Goal: Task Accomplishment & Management: Manage account settings

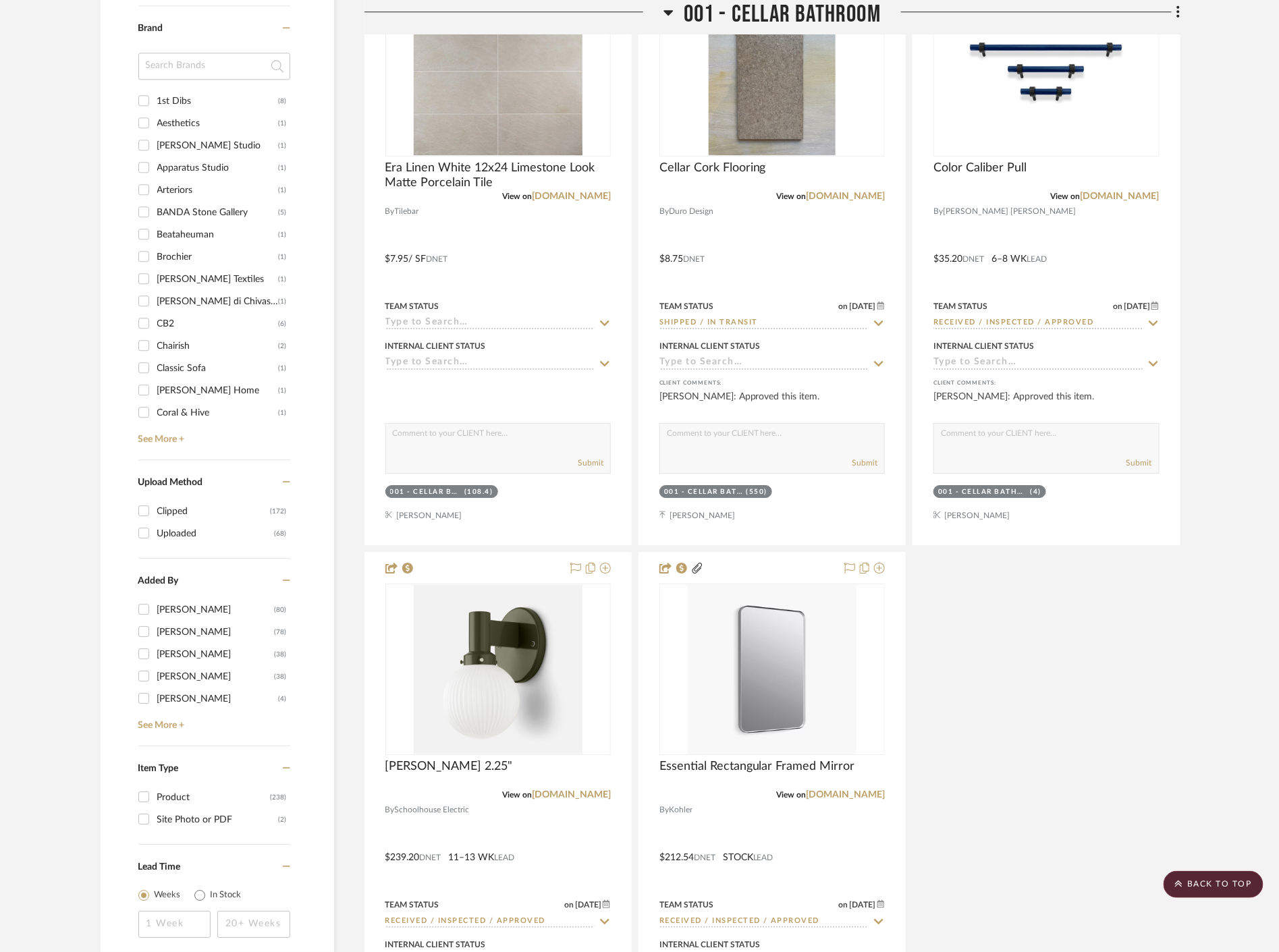
scroll to position [1350, 0]
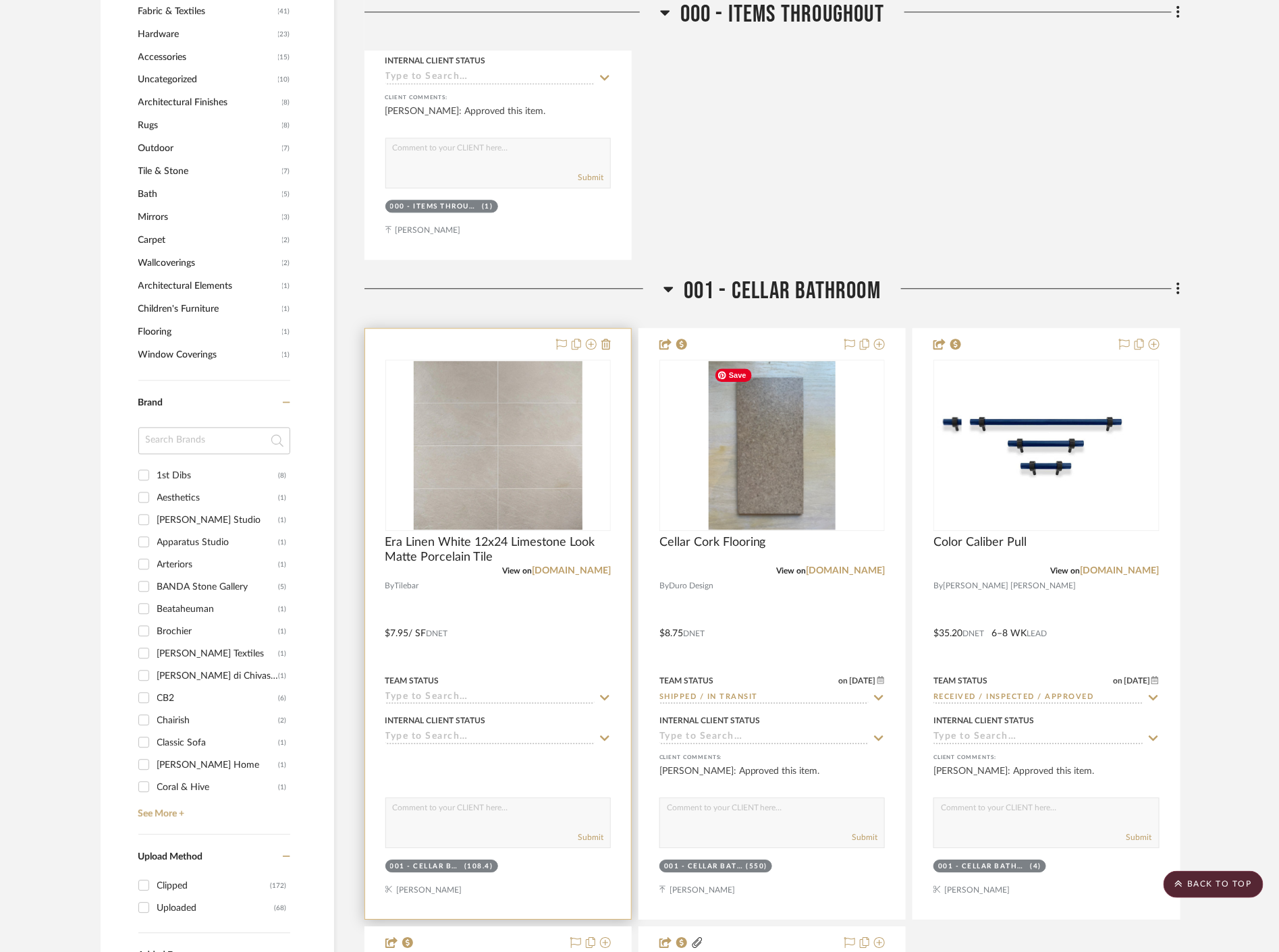
click at [576, 646] on div at bounding box center [498, 624] width 266 height 590
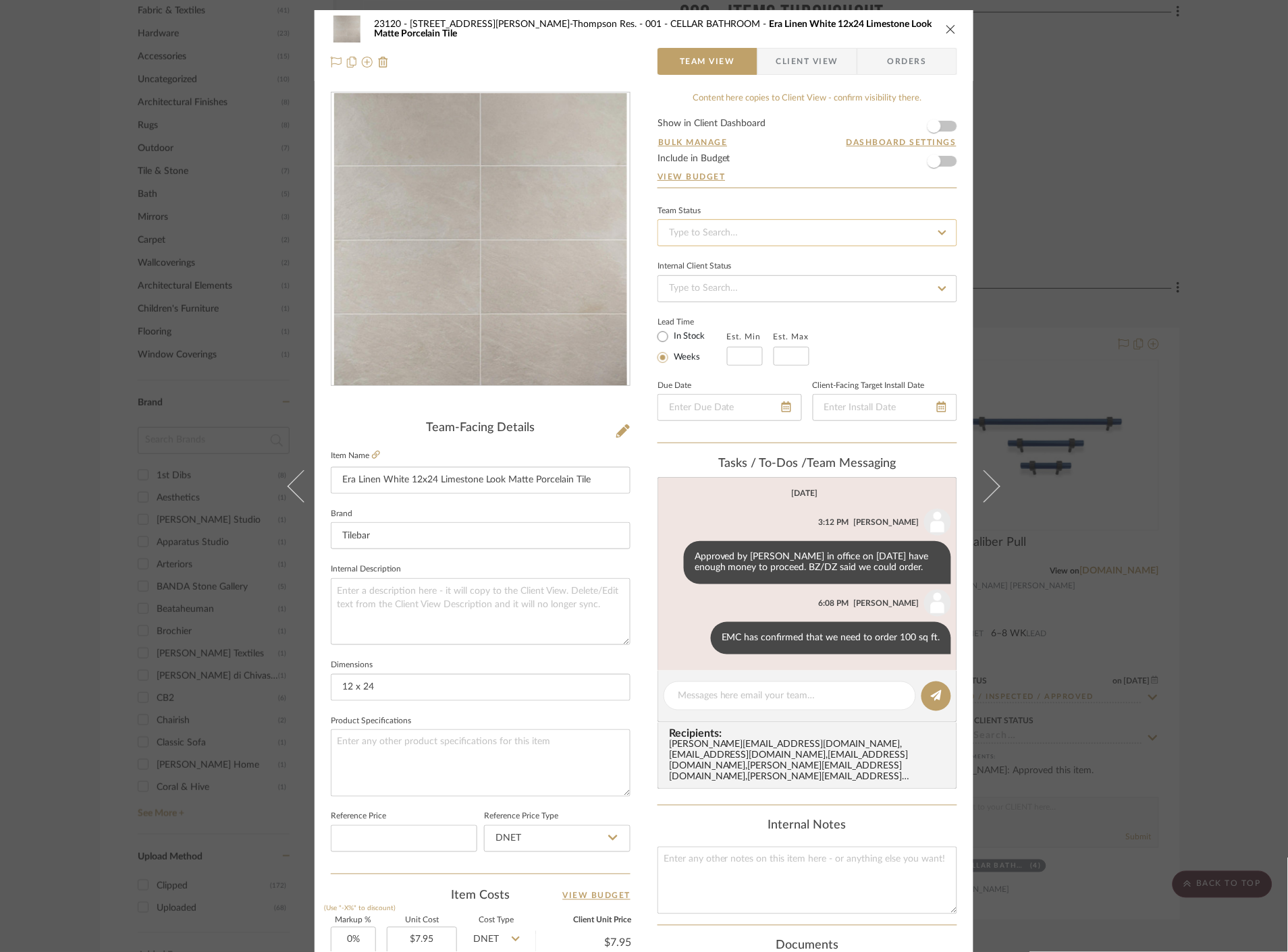
click at [811, 228] on input at bounding box center [807, 233] width 300 height 27
type input "quot"
click at [743, 263] on div "Quote Needed" at bounding box center [802, 269] width 298 height 35
type input "[DATE]"
type input "Quote Needed"
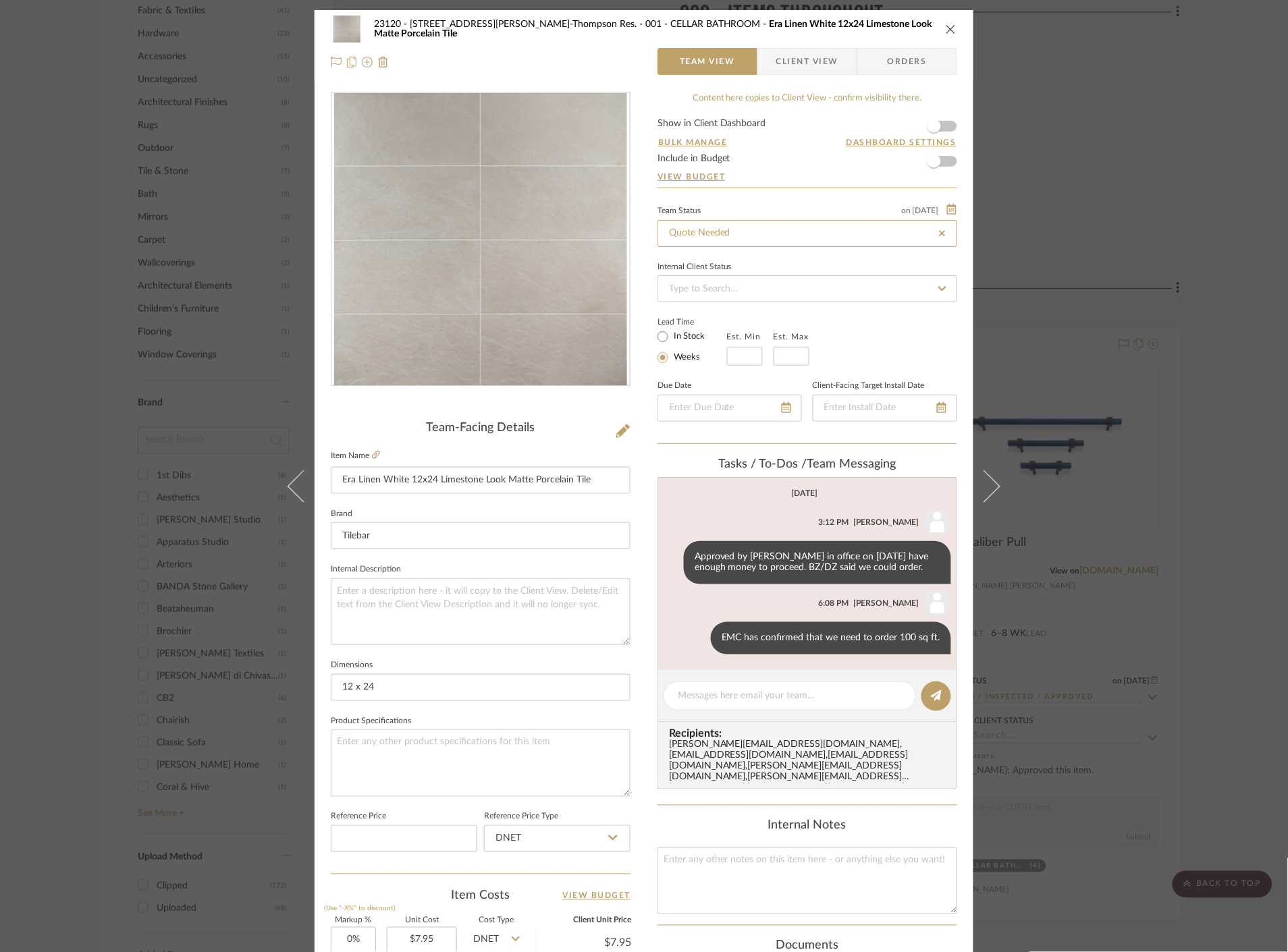
type input "[DATE]"
type input "Quote Needed"
click at [693, 819] on div "Internal Notes" at bounding box center [807, 827] width 300 height 15
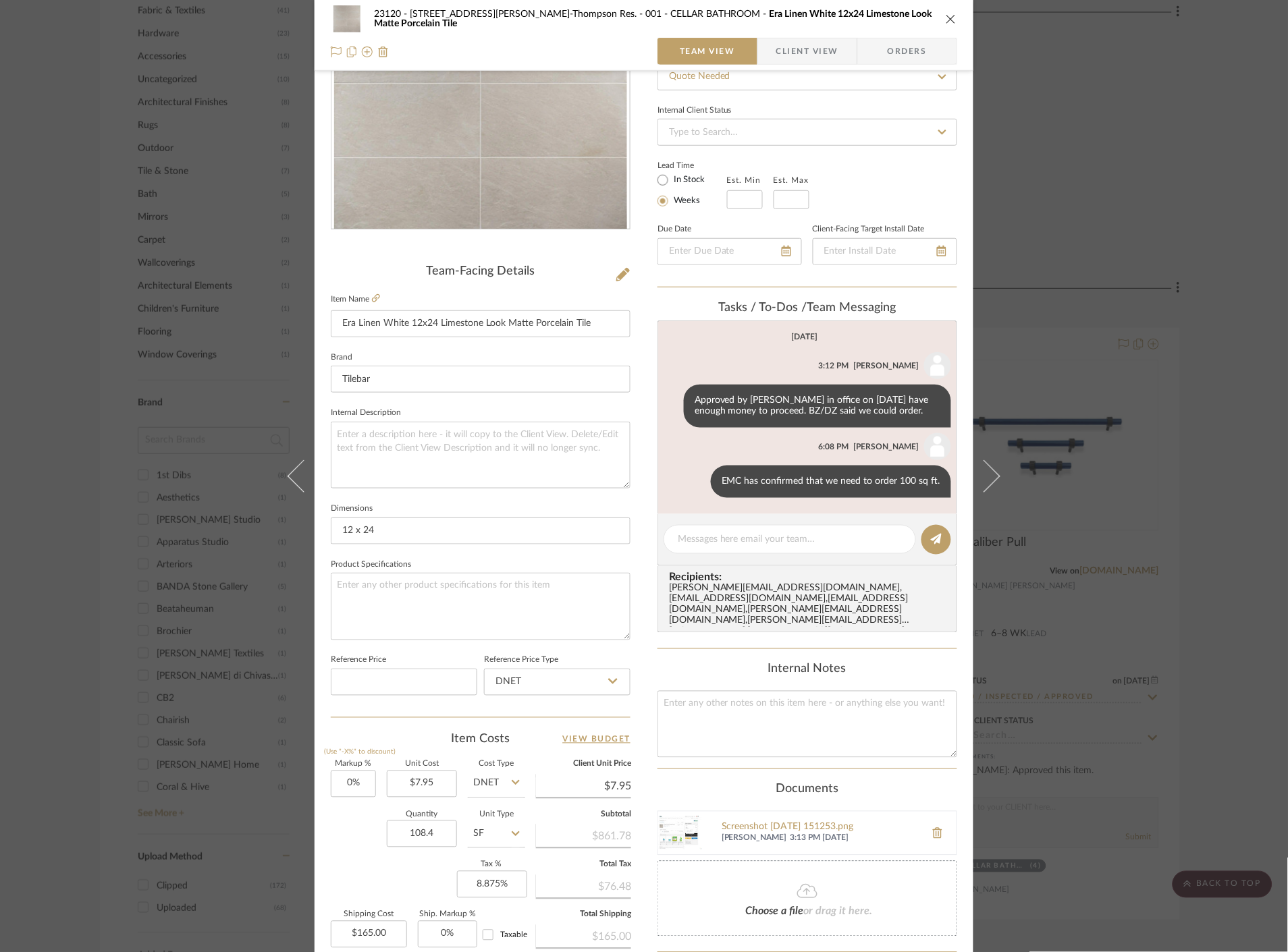
scroll to position [300, 0]
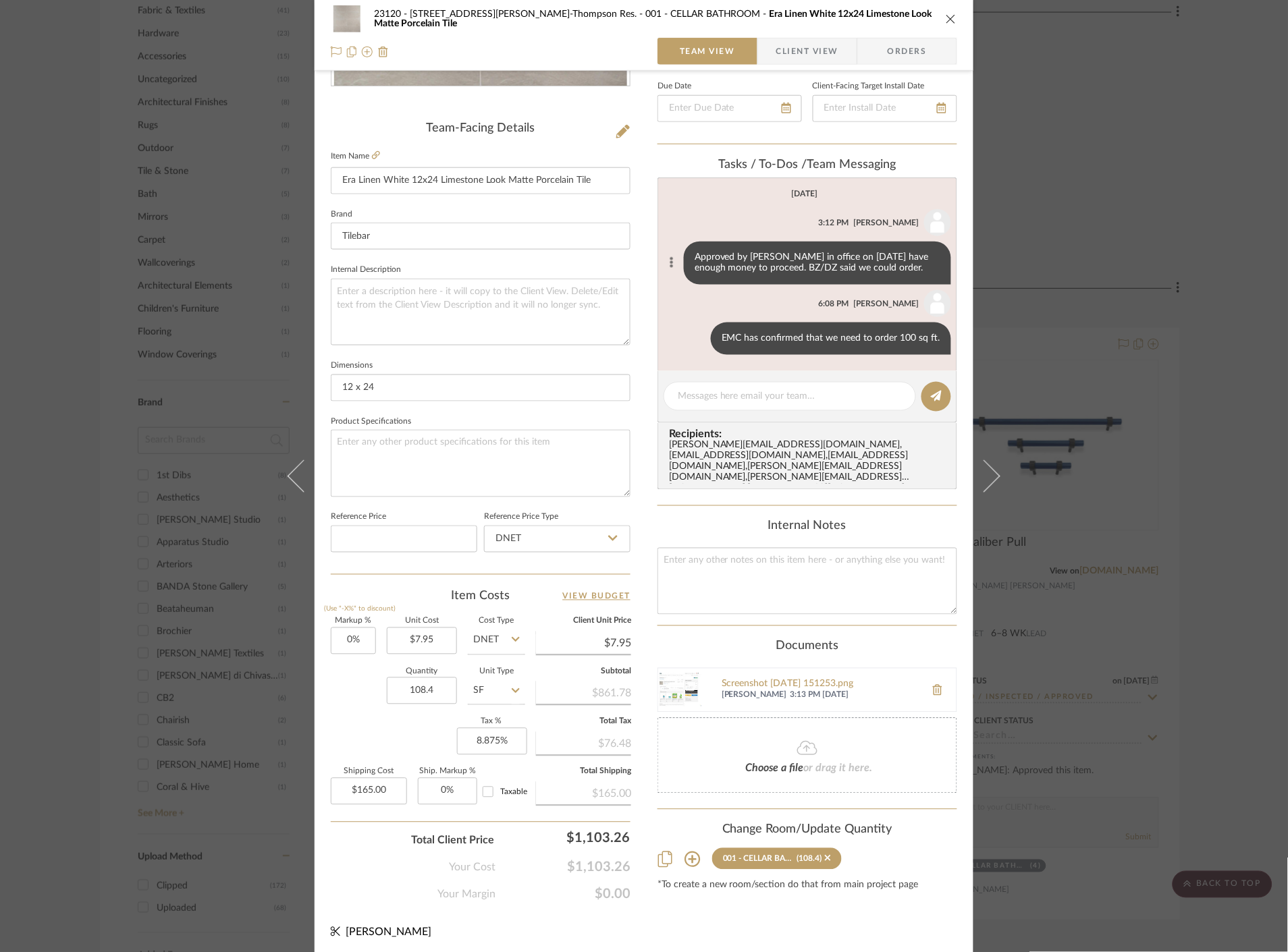
click at [670, 259] on button at bounding box center [671, 263] width 16 height 16
click at [619, 250] on span "Edit Message" at bounding box center [603, 248] width 55 height 11
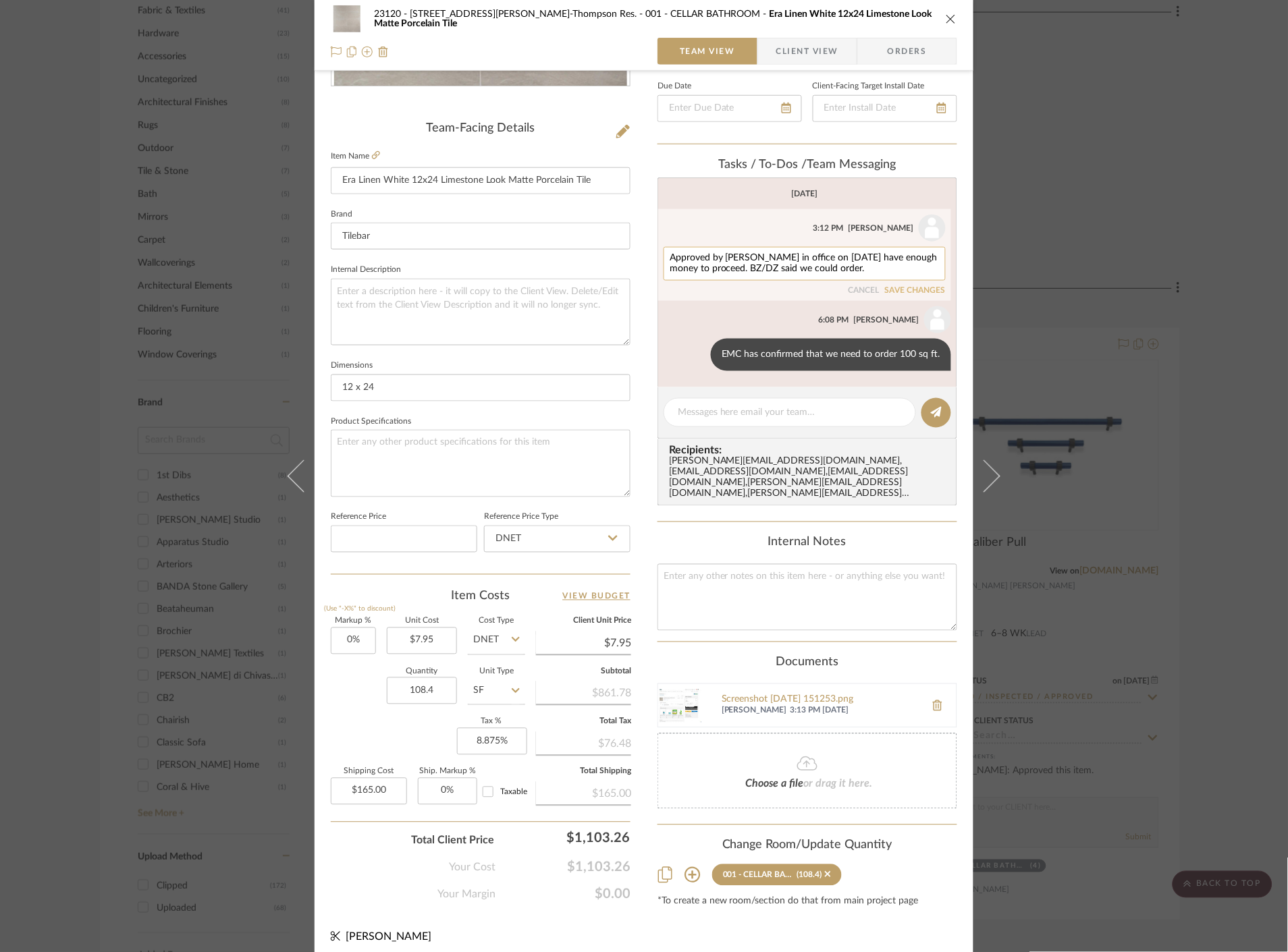
drag, startPoint x: 851, startPoint y: 262, endPoint x: 743, endPoint y: 277, distance: 109.0
click at [743, 277] on div "Approved by [PERSON_NAME] in office on [DATE] have enough money to proceed. BZ/…" at bounding box center [804, 263] width 282 height 34
click at [786, 266] on textarea "Approved by [PERSON_NAME] in office on 10/8 - BZ/DZ said we could order." at bounding box center [804, 263] width 270 height 21
type textarea "Approved by [PERSON_NAME] in office on 10/8 - BZ/[PERSON_NAME] said we could or…"
click at [893, 295] on button "SAVE CHANGES" at bounding box center [914, 291] width 61 height 9
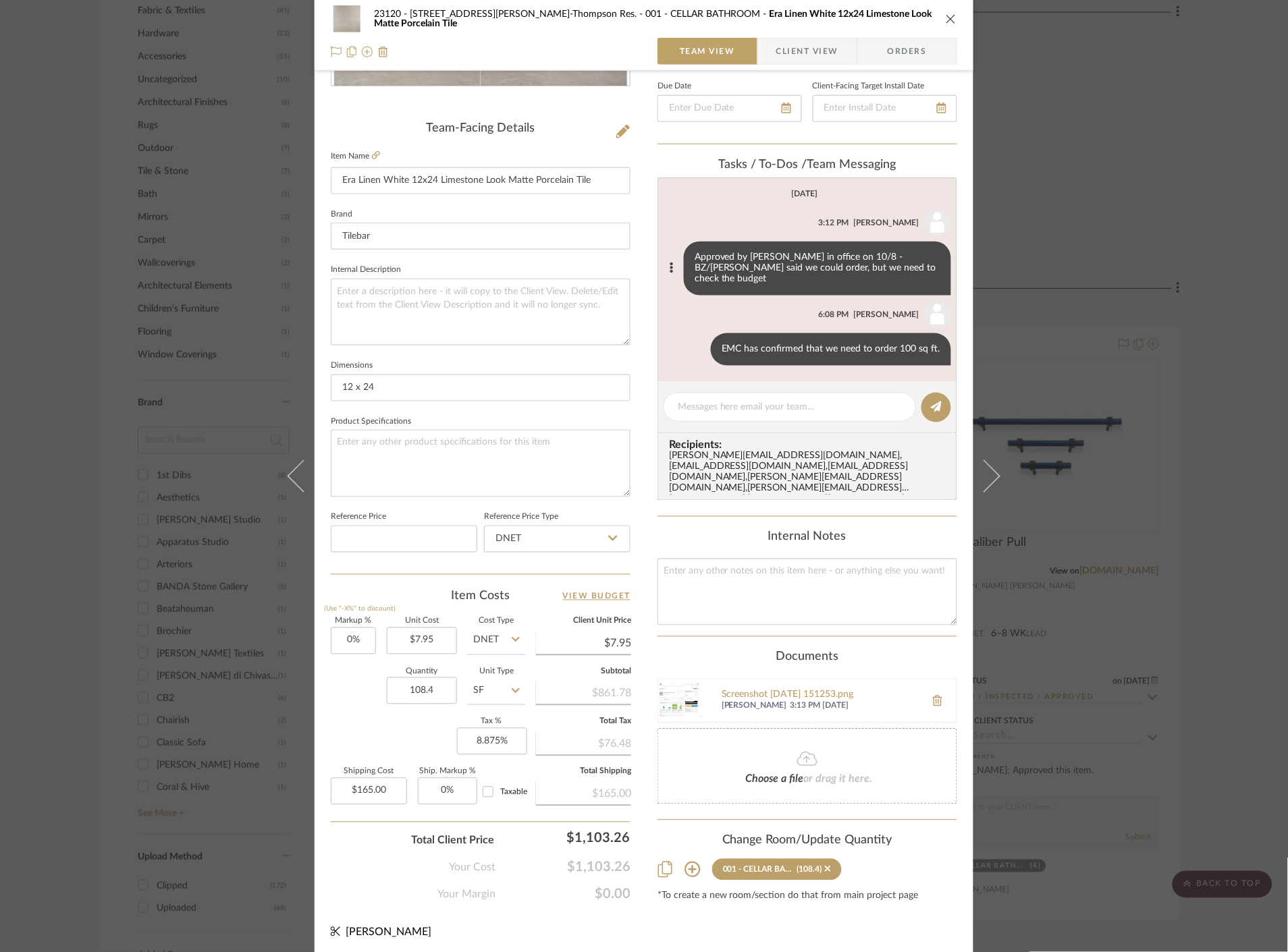
click at [125, 218] on div "23120 - [STREET_ADDRESS][PERSON_NAME]-Thompson Res. 001 - CELLAR BATHROOM Era L…" at bounding box center [644, 476] width 1288 height 952
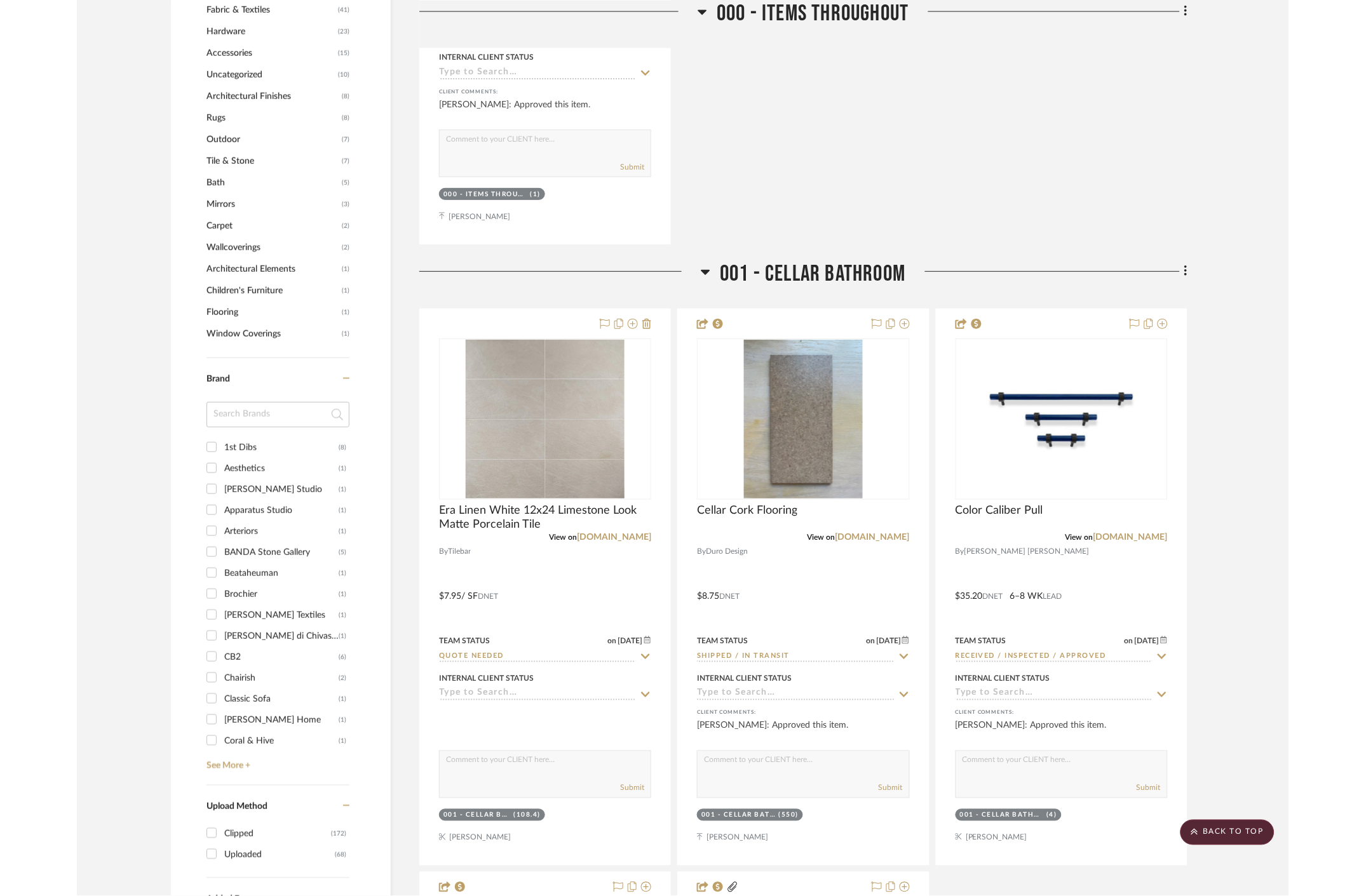
scroll to position [1271, 0]
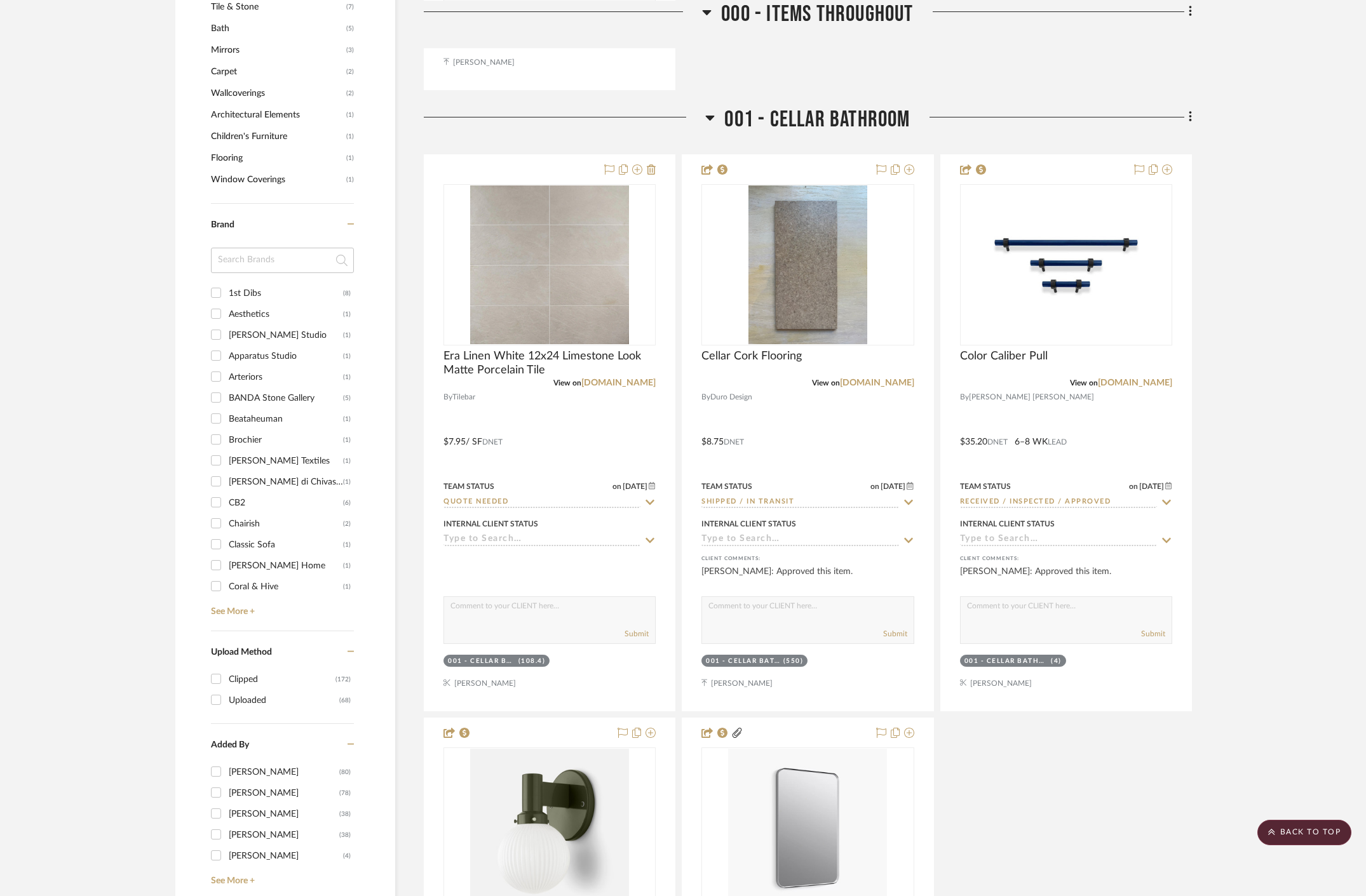
scroll to position [1553, 0]
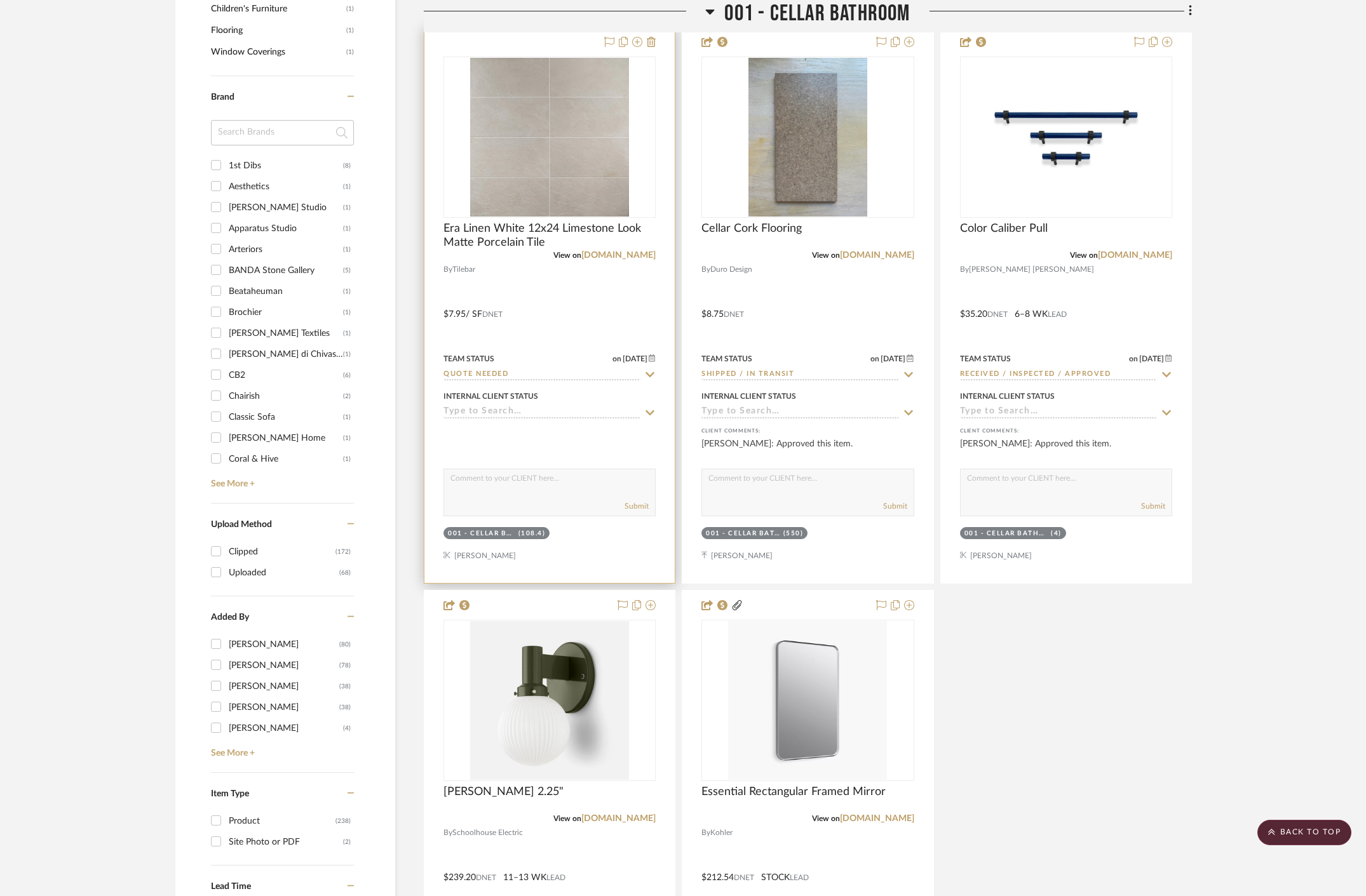
click at [560, 295] on div at bounding box center [550, 305] width 251 height 556
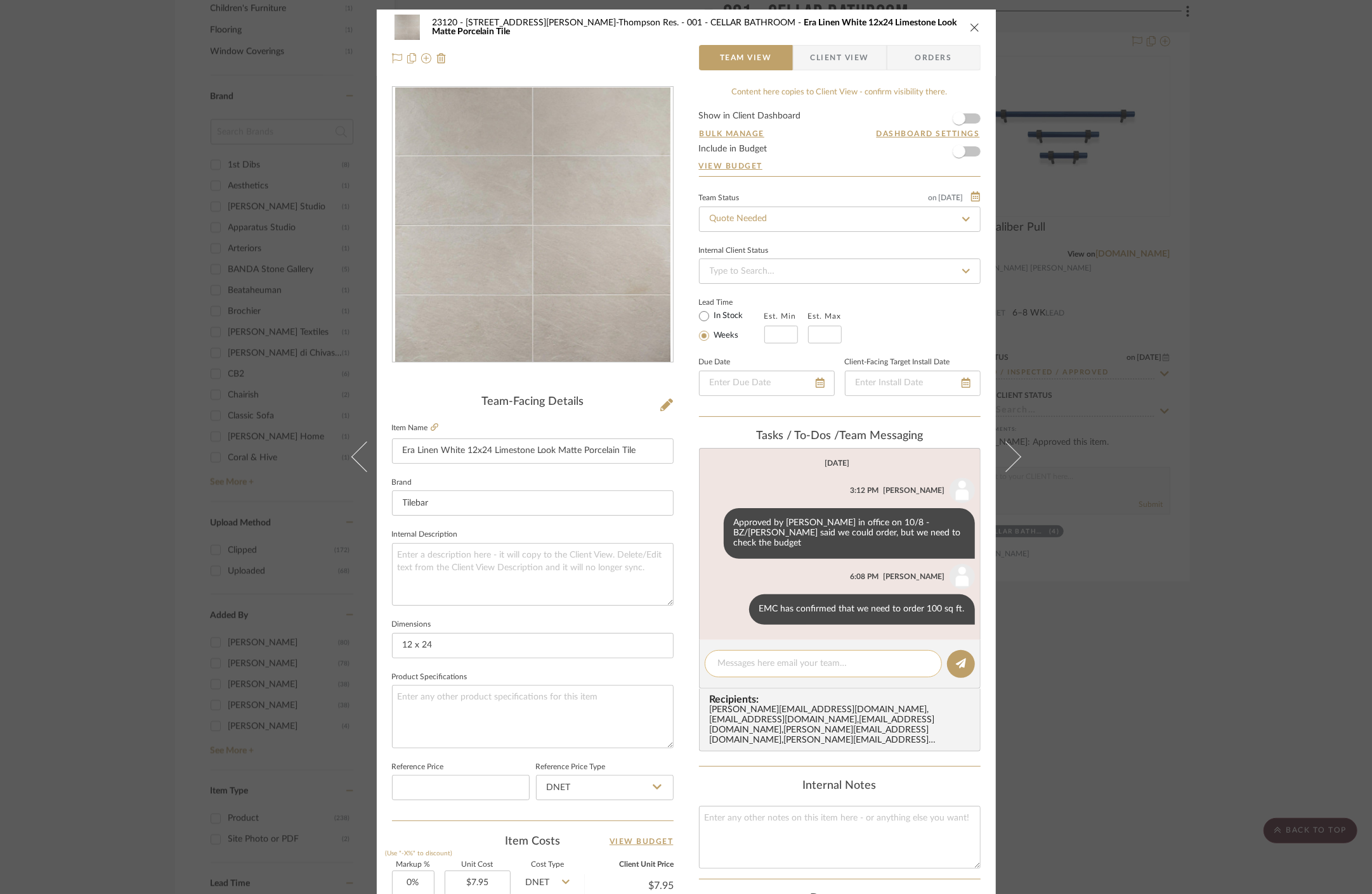
click at [824, 657] on textarea at bounding box center [823, 663] width 211 height 13
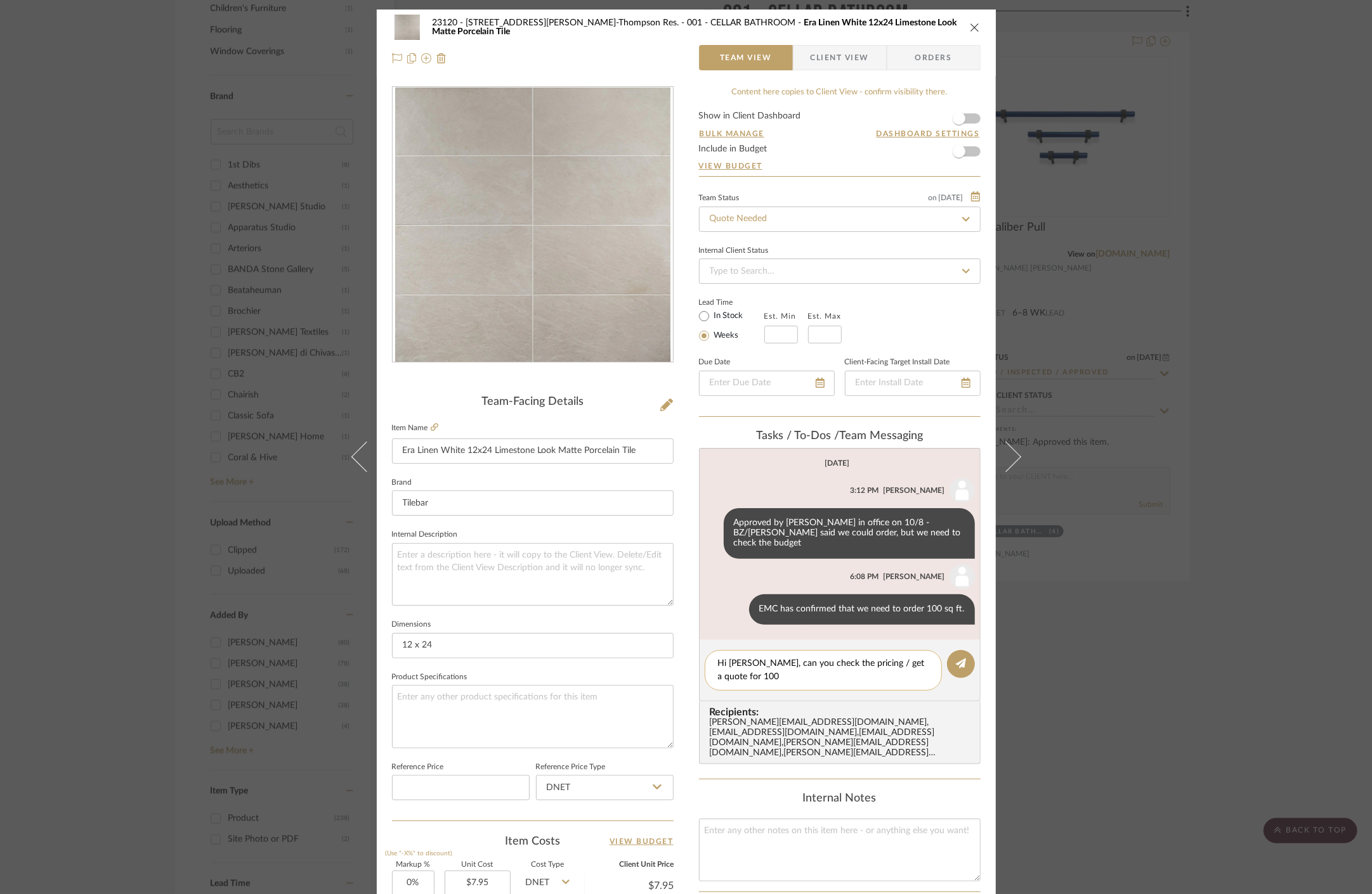
type textarea "Hi Anela, can you check the pricing / get a quote for 100"
drag, startPoint x: 744, startPoint y: 677, endPoint x: 751, endPoint y: 669, distance: 10.6
click at [746, 675] on div "Hi Anela, can you check the pricing / get a quote for 100" at bounding box center [823, 670] width 237 height 40
click at [752, 669] on textarea "Hi Anela, can you check the pricing / get a quote for 100" at bounding box center [823, 670] width 211 height 26
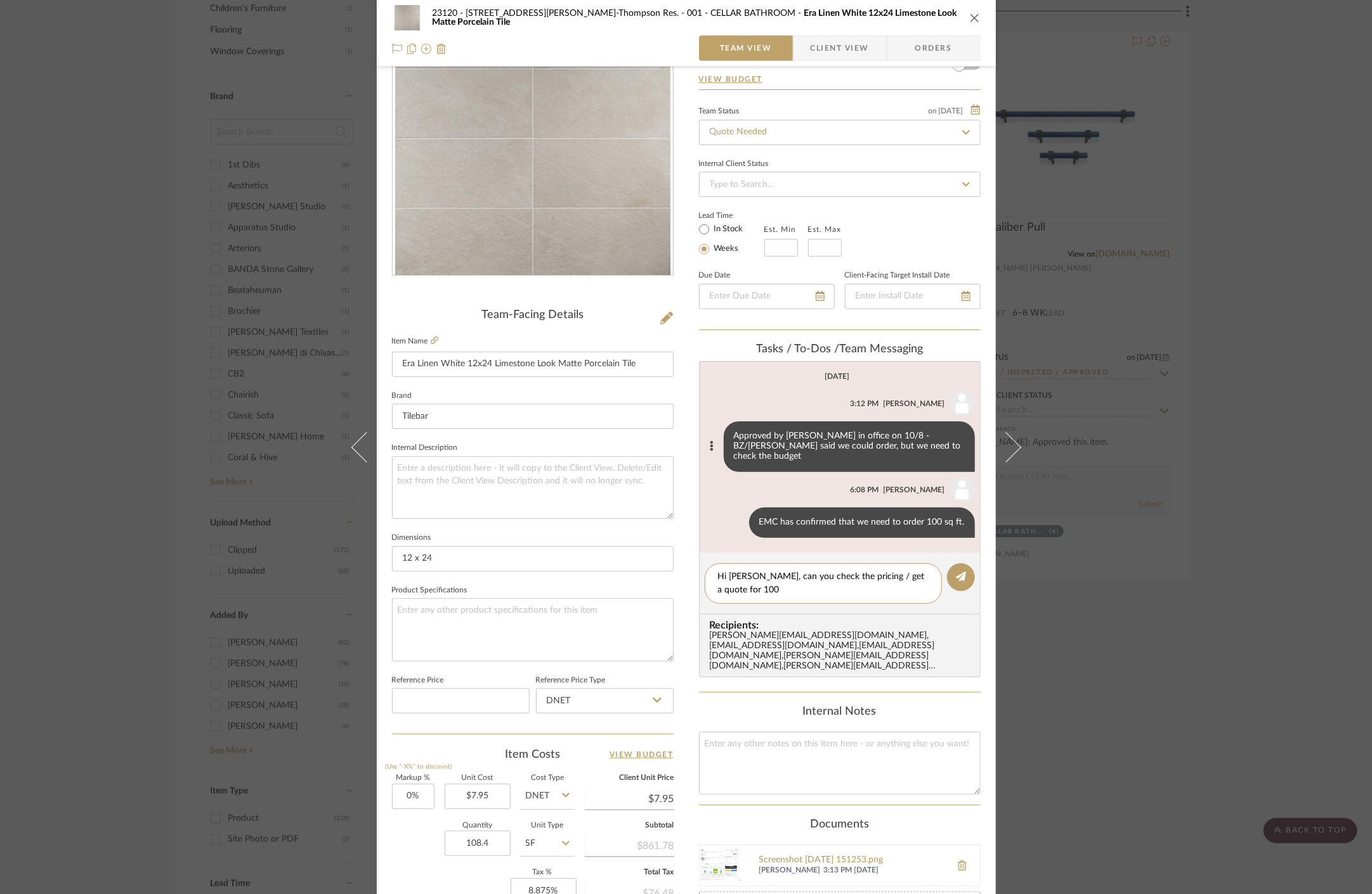
scroll to position [70, 0]
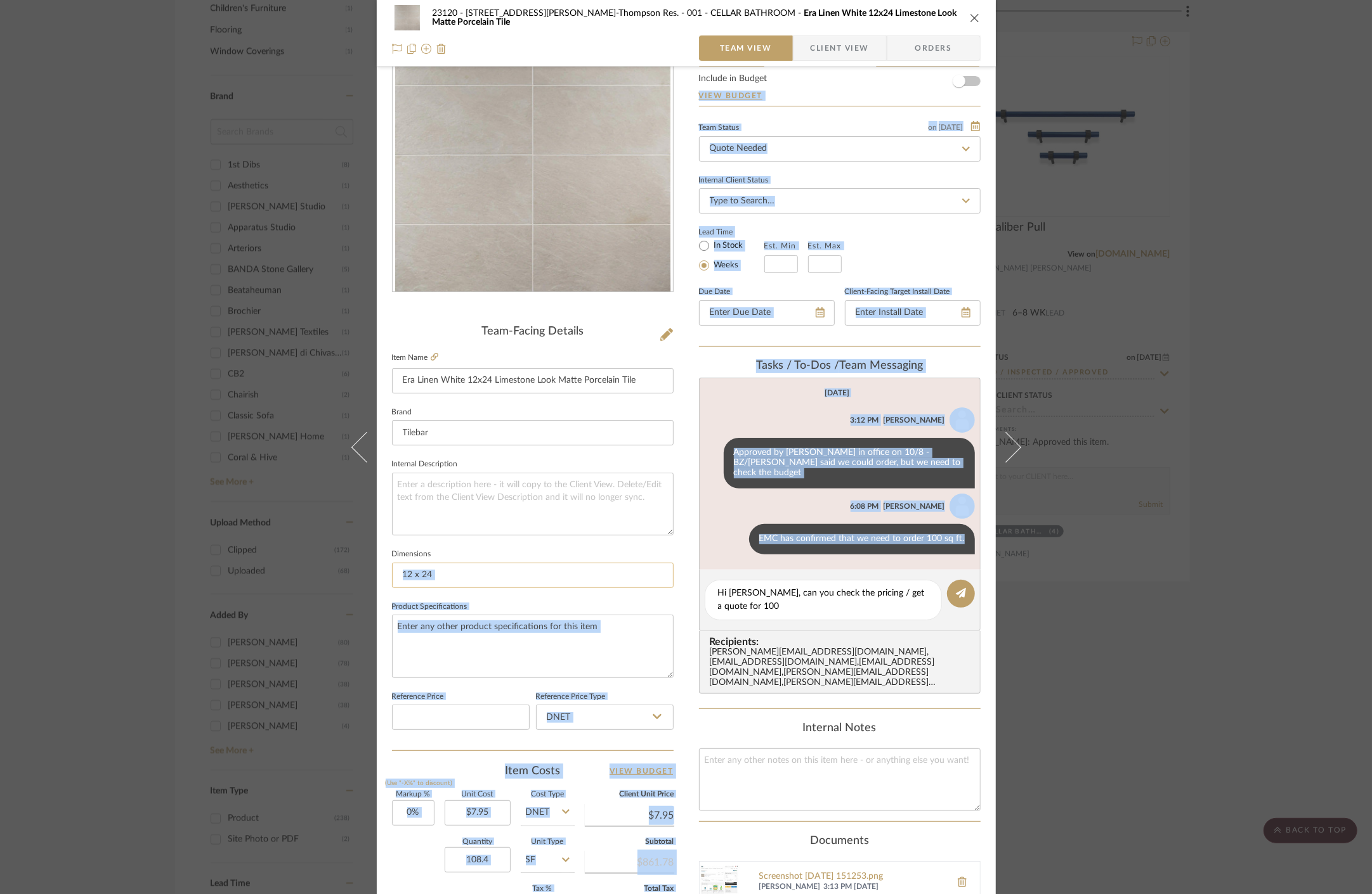
drag, startPoint x: 708, startPoint y: 600, endPoint x: 631, endPoint y: 577, distance: 80.4
click at [631, 577] on div "23120 - [STREET_ADDRESS][PERSON_NAME]-Thompson Res. 001 - CELLAR BATHROOM Era L…" at bounding box center [686, 531] width 619 height 1183
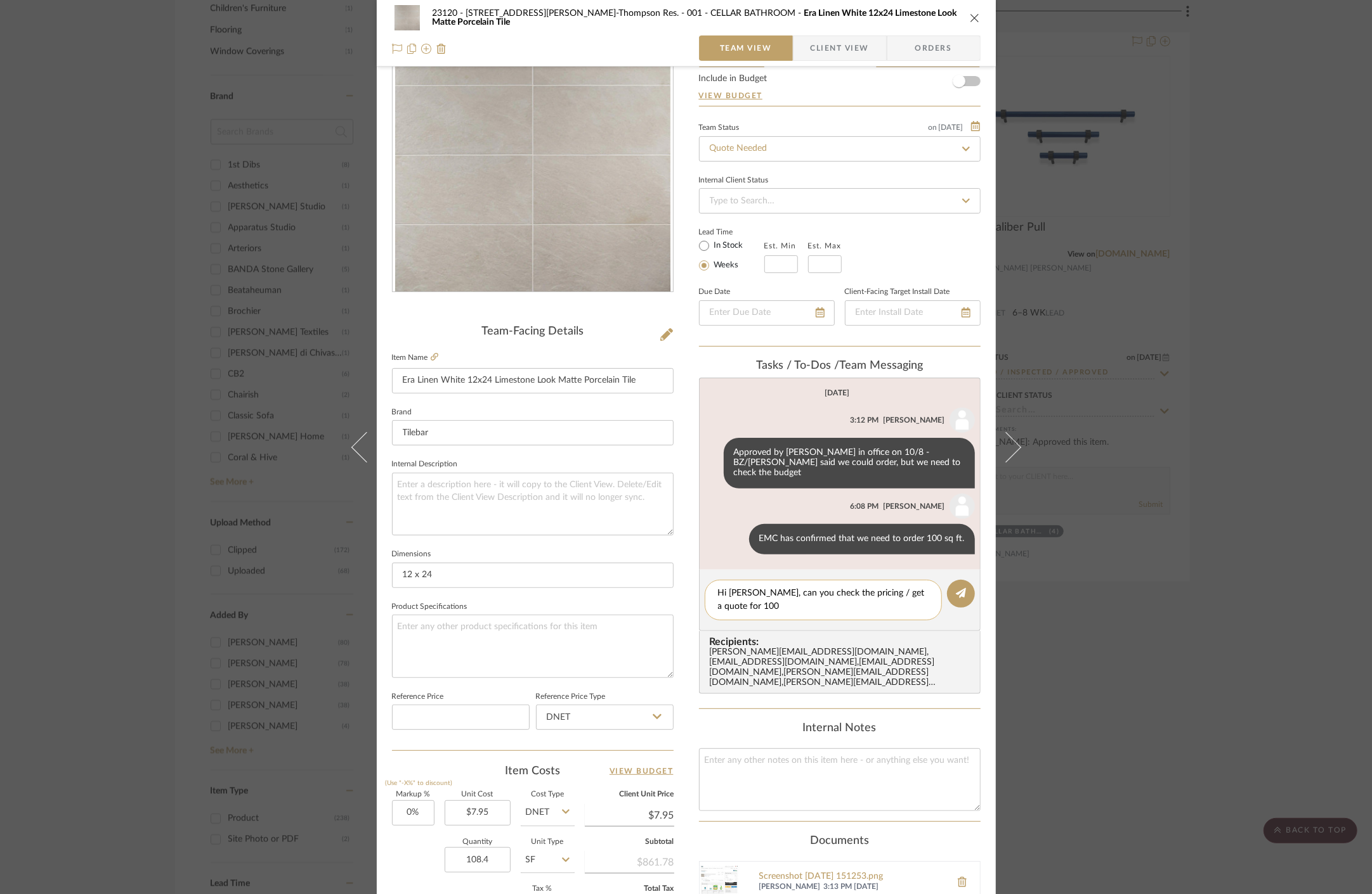
click at [741, 591] on textarea "Hi Anela, can you check the pricing / get a quote for 100" at bounding box center [823, 600] width 211 height 26
drag, startPoint x: 741, startPoint y: 595, endPoint x: 692, endPoint y: 583, distance: 50.4
click at [692, 583] on div "23120 - [STREET_ADDRESS][PERSON_NAME]-Thompson Res. 001 - CELLAR BATHROOM Era L…" at bounding box center [686, 531] width 619 height 1183
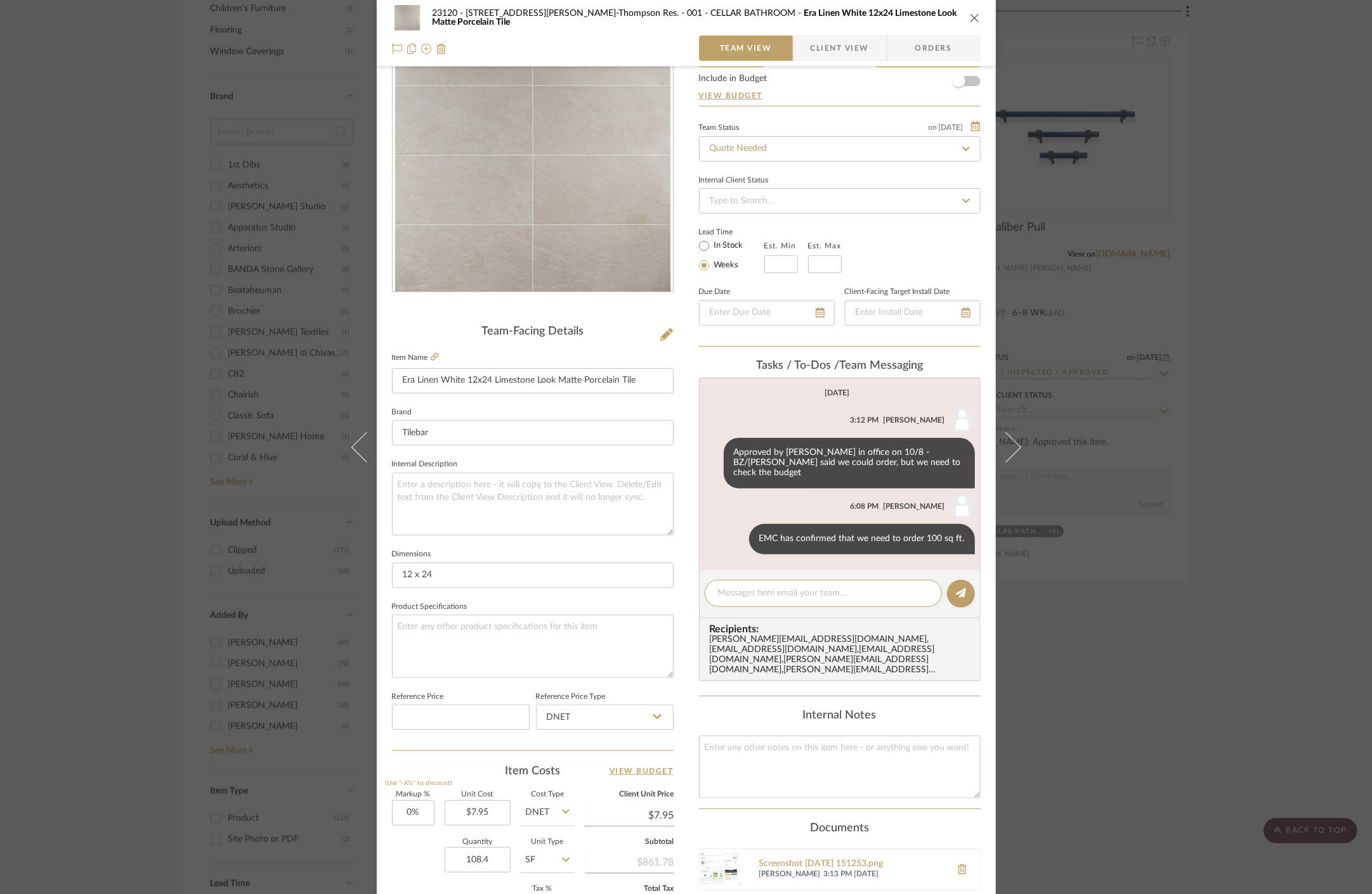
click at [736, 710] on div "Internal Notes" at bounding box center [839, 717] width 282 height 14
click at [431, 353] on icon at bounding box center [435, 356] width 8 height 8
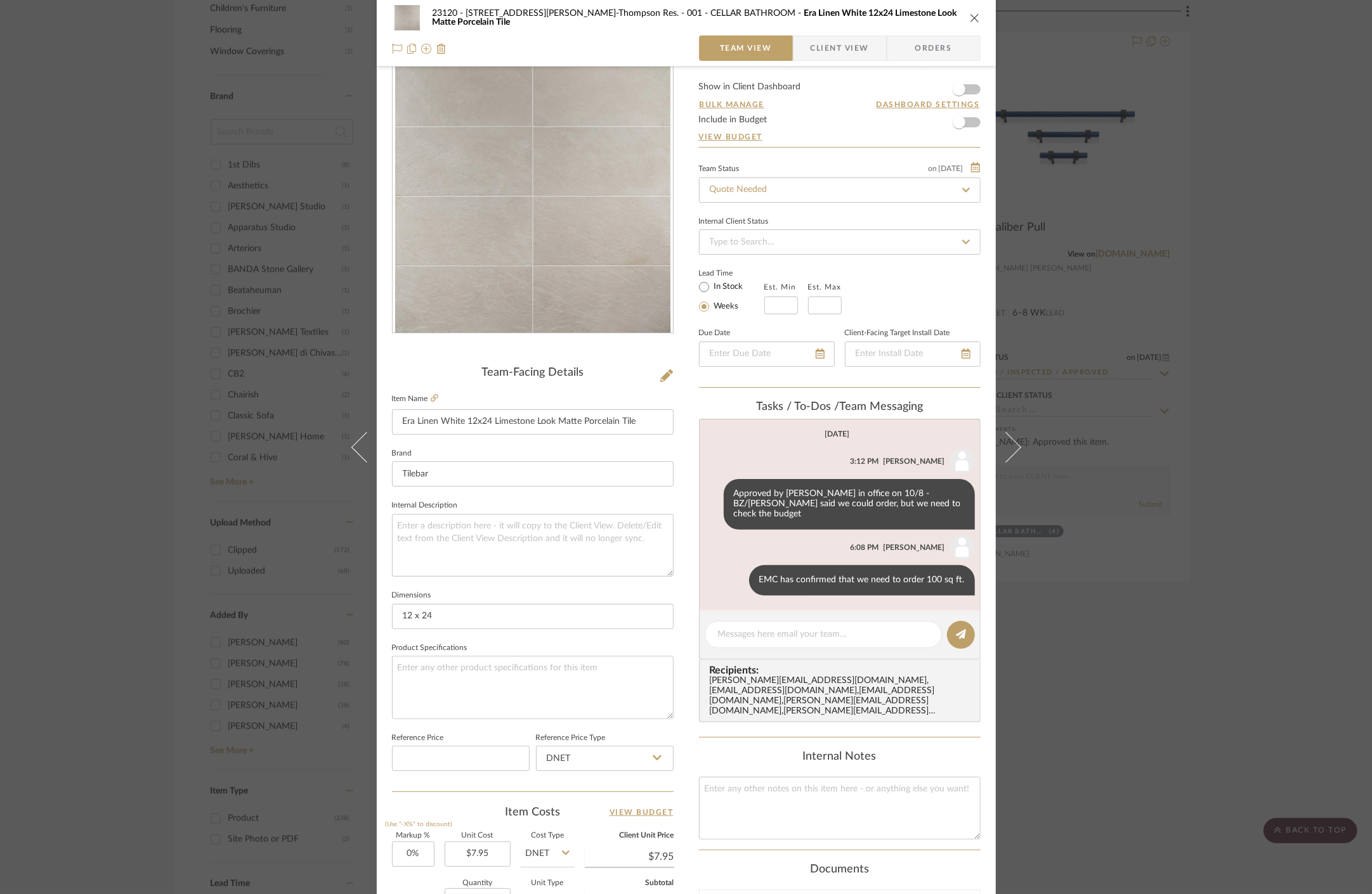
scroll to position [0, 0]
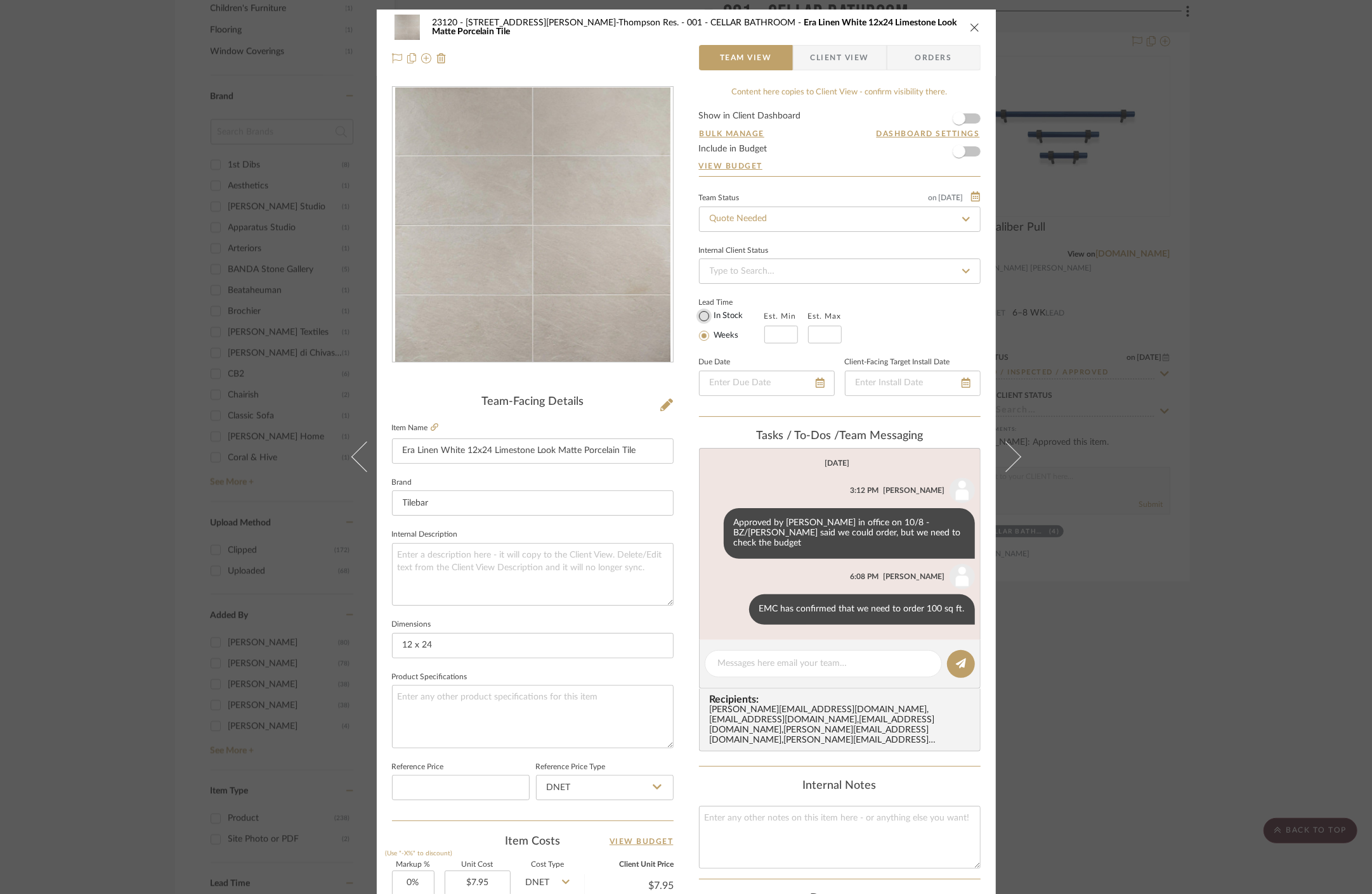
click at [698, 315] on input "In Stock" at bounding box center [703, 316] width 15 height 15
radio input "true"
click at [828, 51] on span "Client View" at bounding box center [839, 57] width 58 height 25
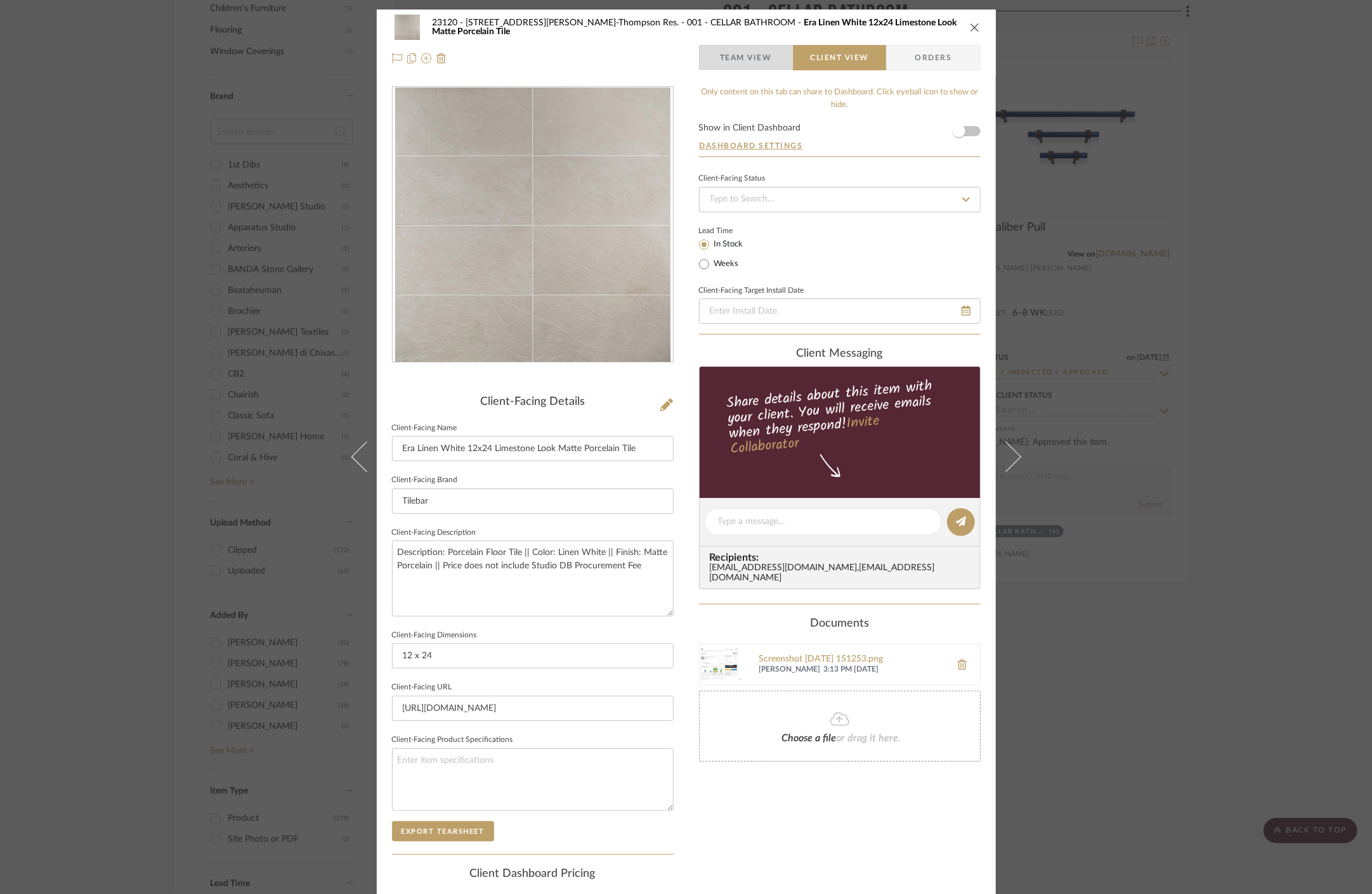
click at [759, 61] on span "Team View" at bounding box center [745, 57] width 52 height 25
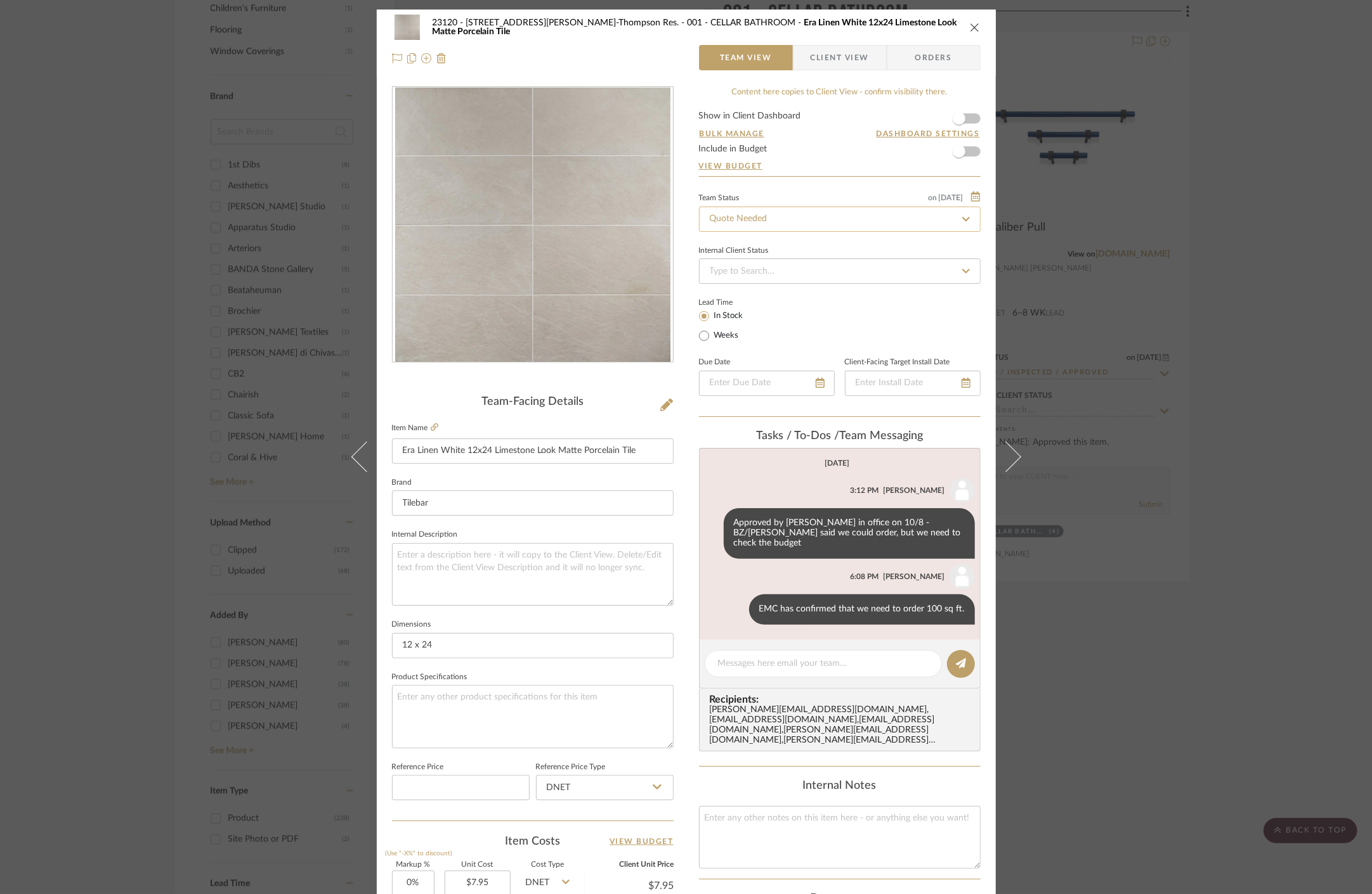
click at [810, 218] on input "Quote Needed" at bounding box center [839, 219] width 282 height 25
click at [803, 289] on div "Quote or Bid Requested" at bounding box center [835, 285] width 280 height 32
type input "Quote or Bid Requested"
click at [240, 174] on div "23120 - 239 Dean St, Unwin-Thompson Res. 001 - CELLAR BATHROOM Era Linen White …" at bounding box center [686, 447] width 1372 height 894
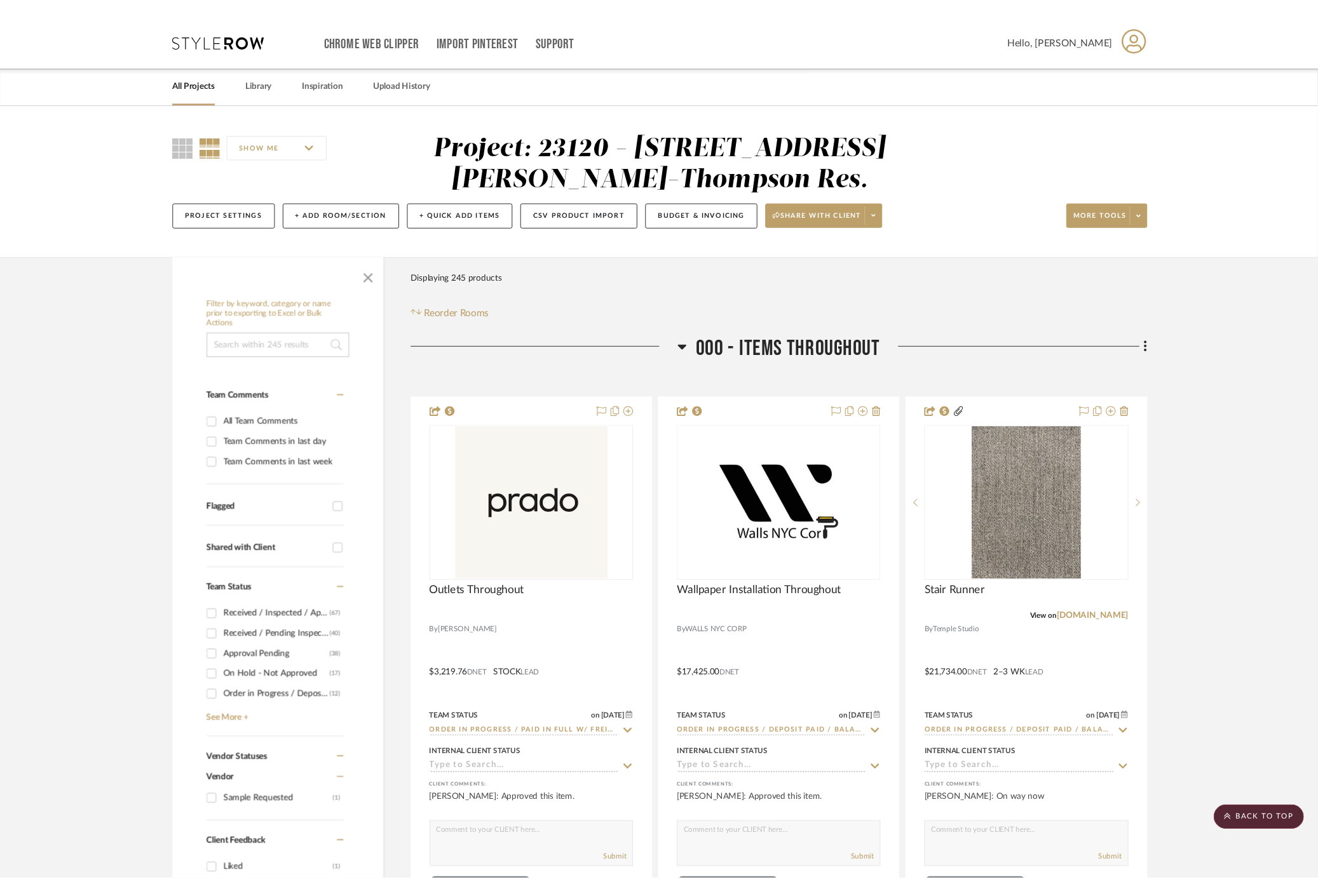
scroll to position [1553, 0]
